Goal: Information Seeking & Learning: Learn about a topic

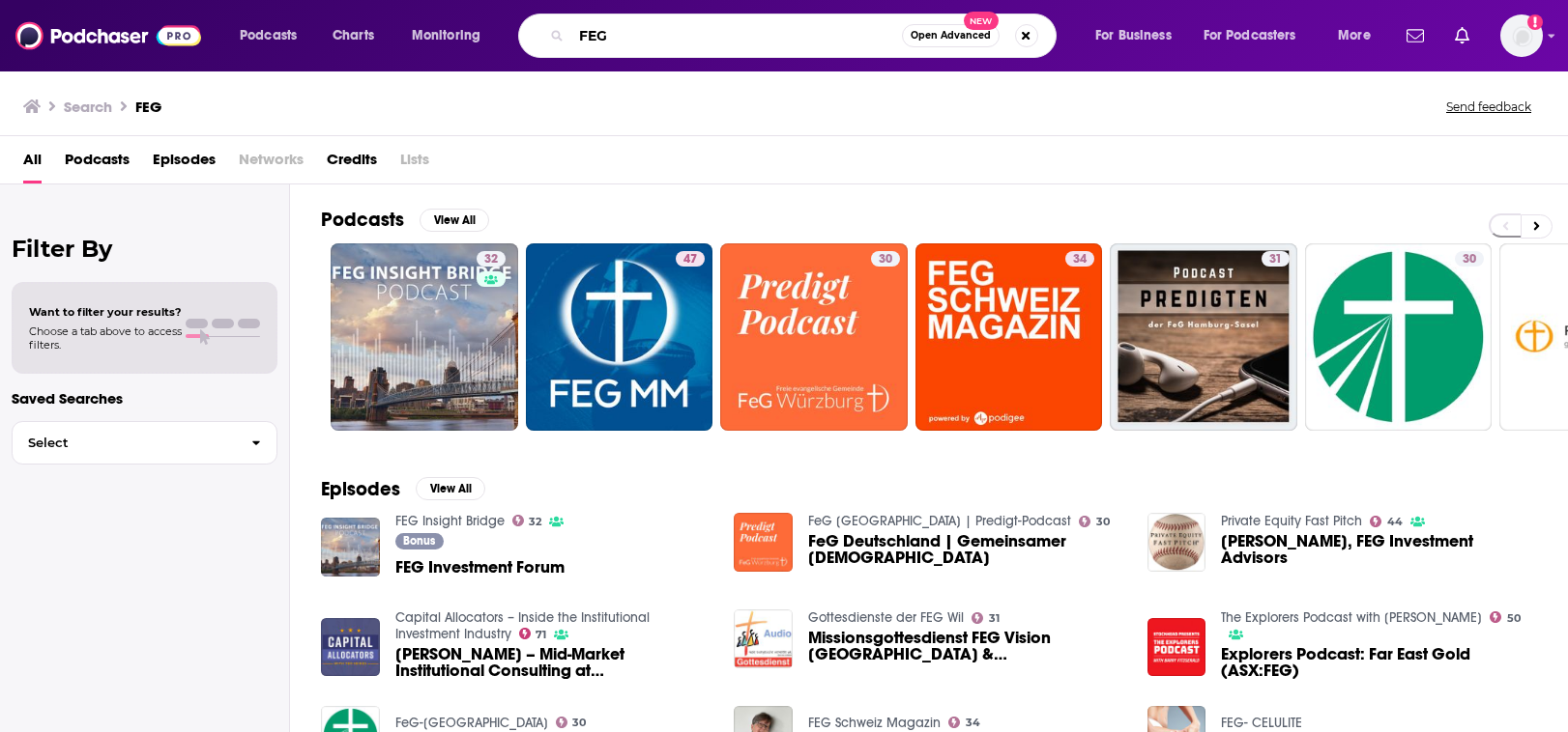
click at [639, 31] on input "FEG" at bounding box center [736, 36] width 331 height 31
drag, startPoint x: 612, startPoint y: 34, endPoint x: 575, endPoint y: 34, distance: 37.0
click at [575, 34] on input "FEG" at bounding box center [736, 36] width 331 height 31
type input "accent podcast"
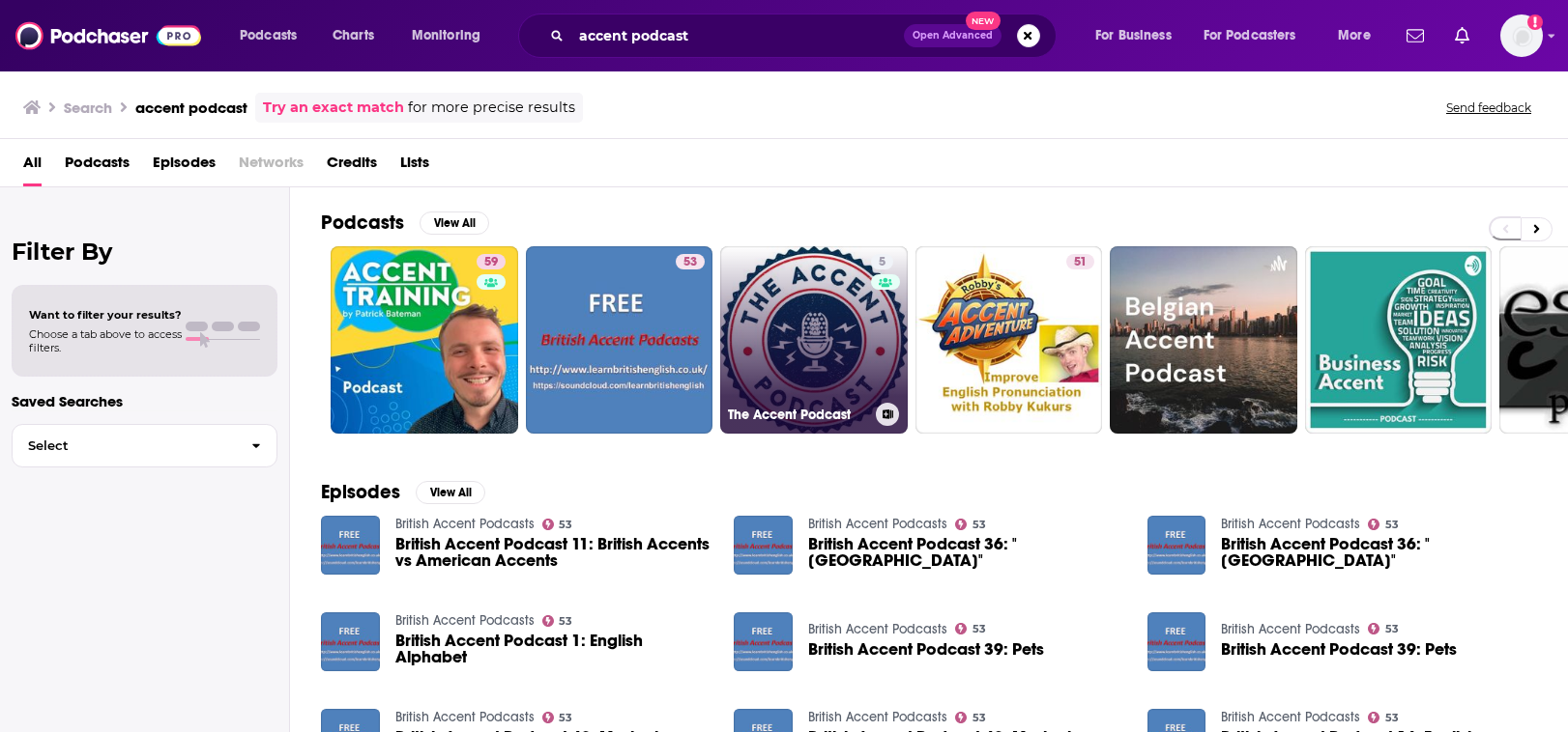
click at [740, 316] on link "5 The Accent Podcast" at bounding box center [813, 340] width 188 height 187
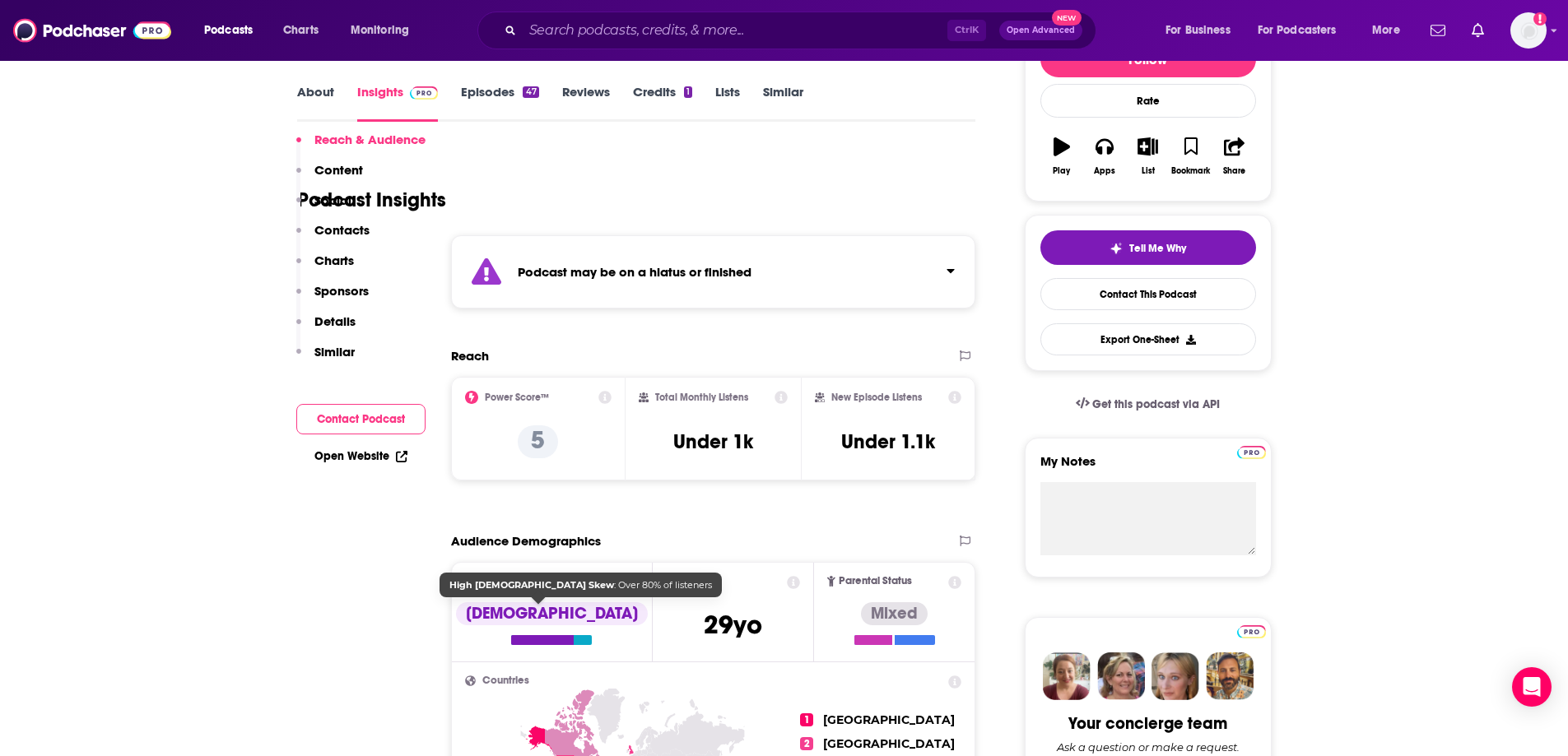
scroll to position [226, 0]
